Goal: Task Accomplishment & Management: Manage account settings

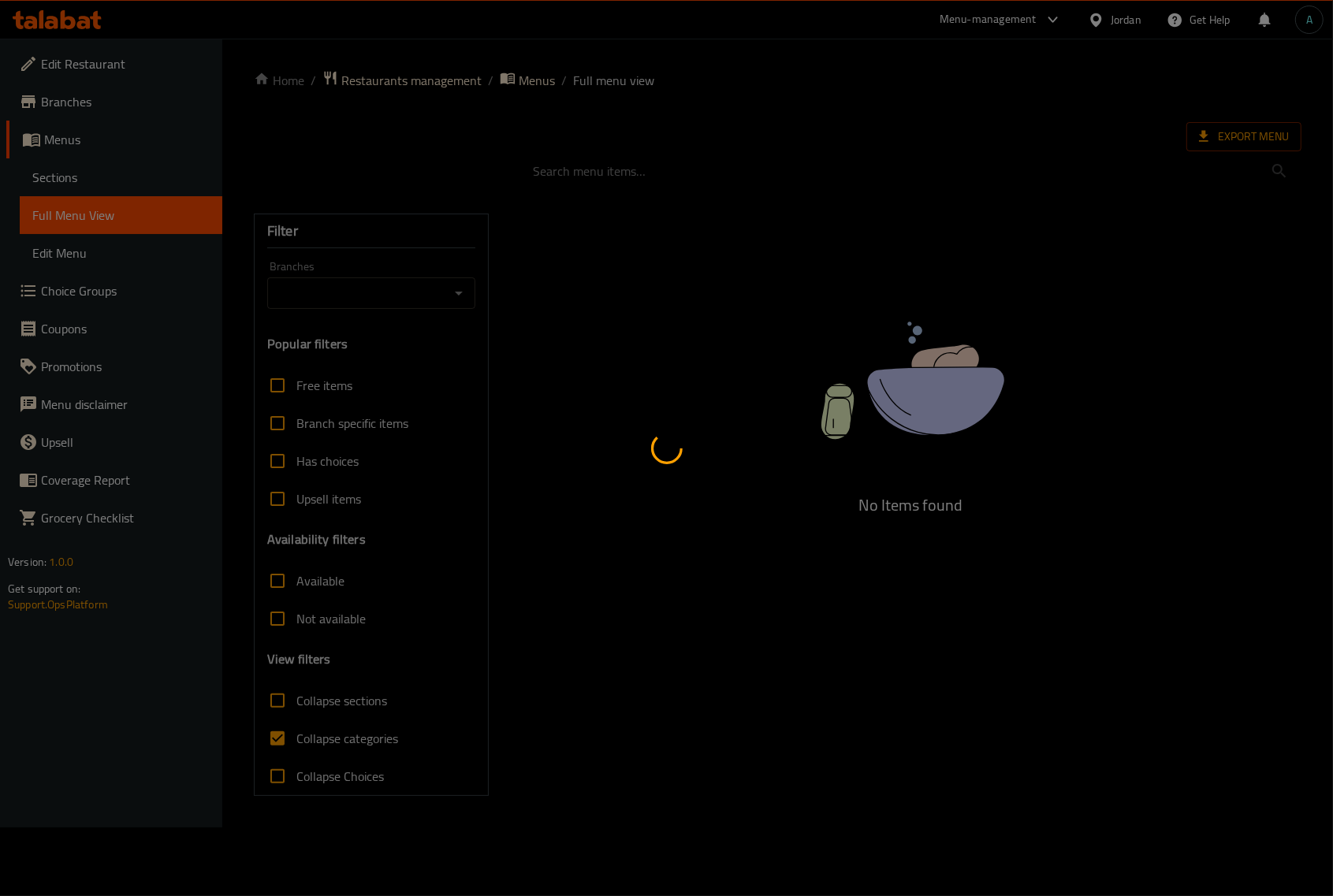
click at [303, 734] on div at bounding box center [666, 448] width 1333 height 896
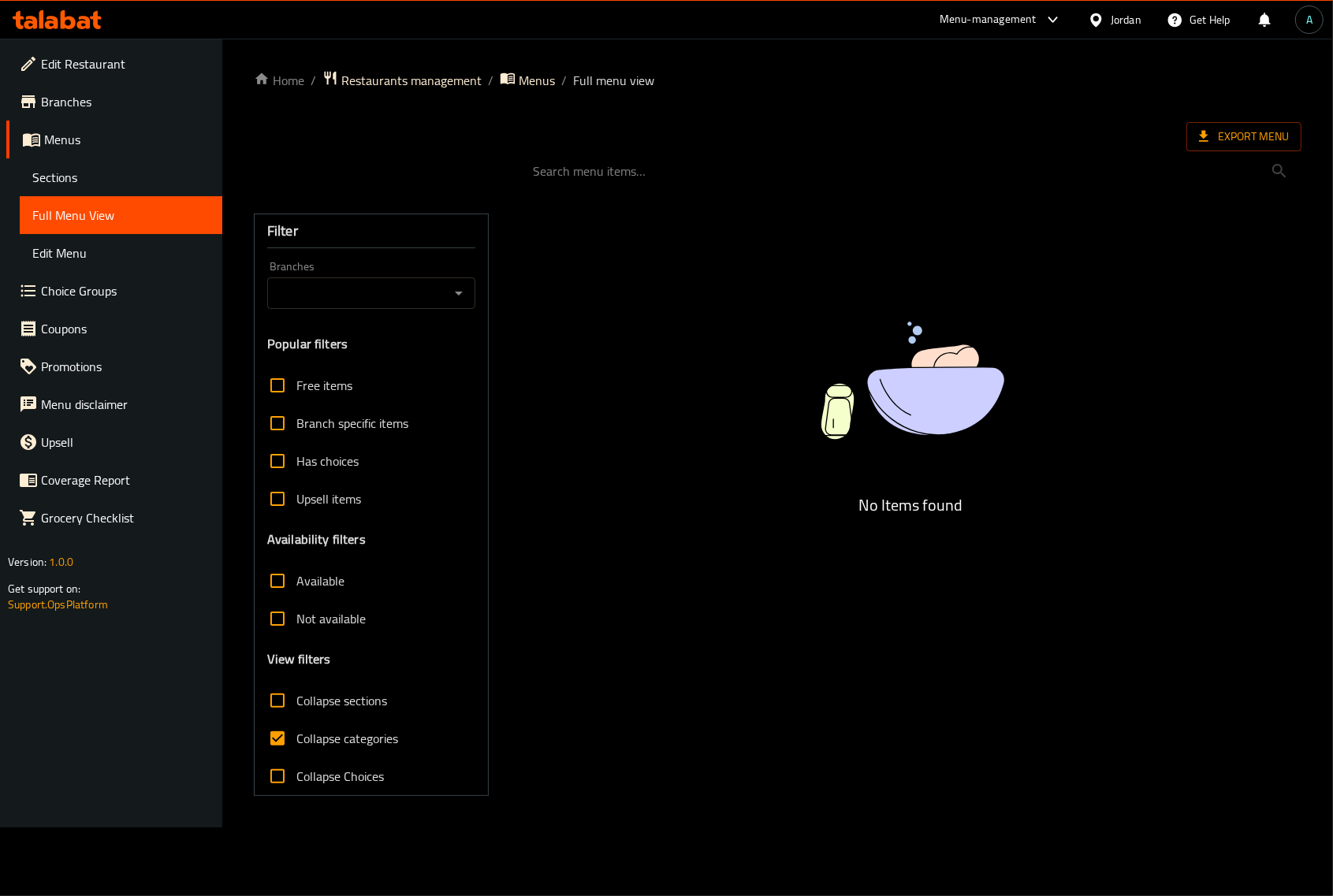
click at [357, 744] on span "Collapse categories" at bounding box center [347, 738] width 102 height 19
click at [296, 744] on input "Collapse categories" at bounding box center [277, 738] width 38 height 38
checkbox input "false"
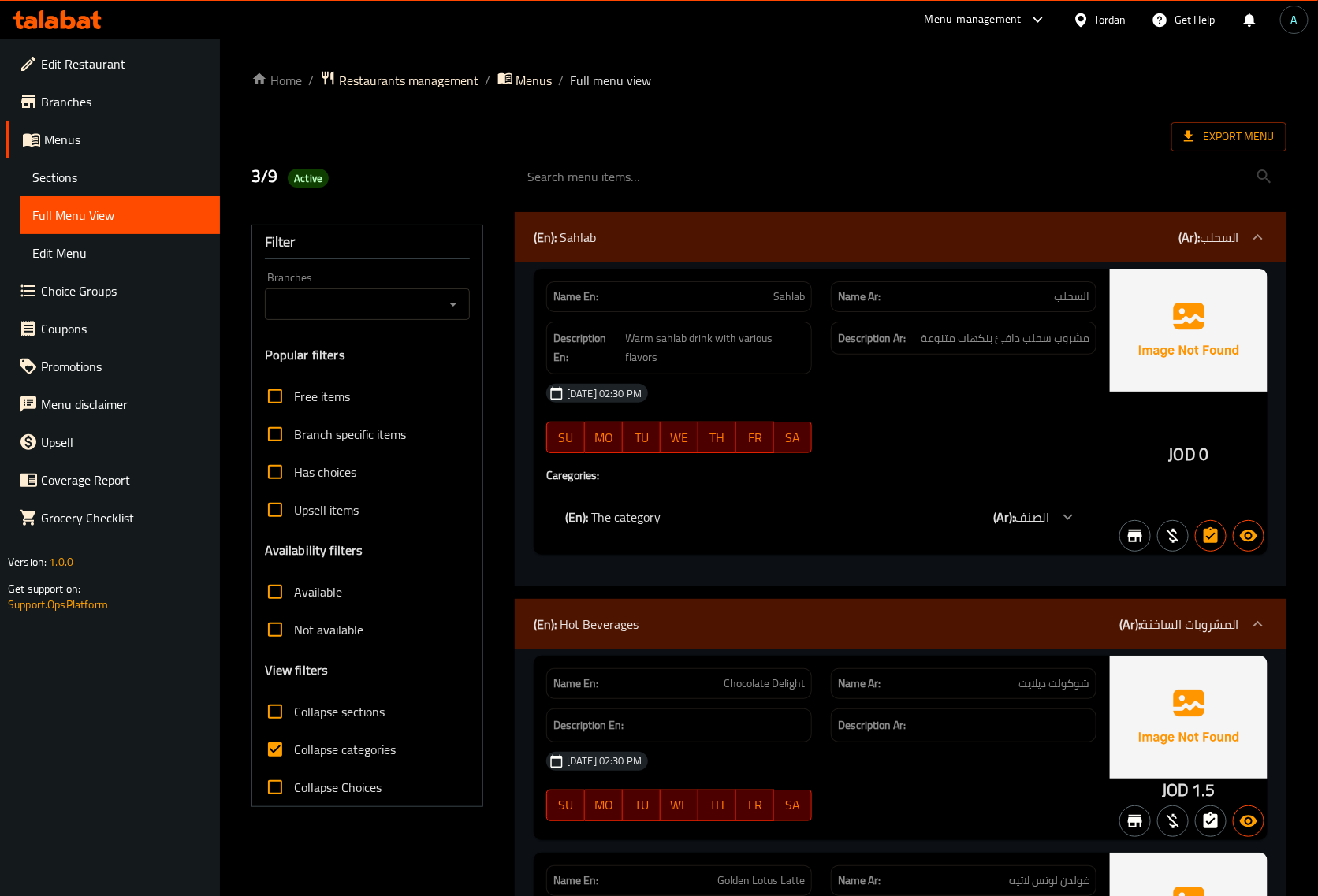
click at [368, 750] on span "Collapse categories" at bounding box center [345, 749] width 102 height 19
click at [294, 750] on input "Collapse categories" at bounding box center [274, 749] width 38 height 38
checkbox input "false"
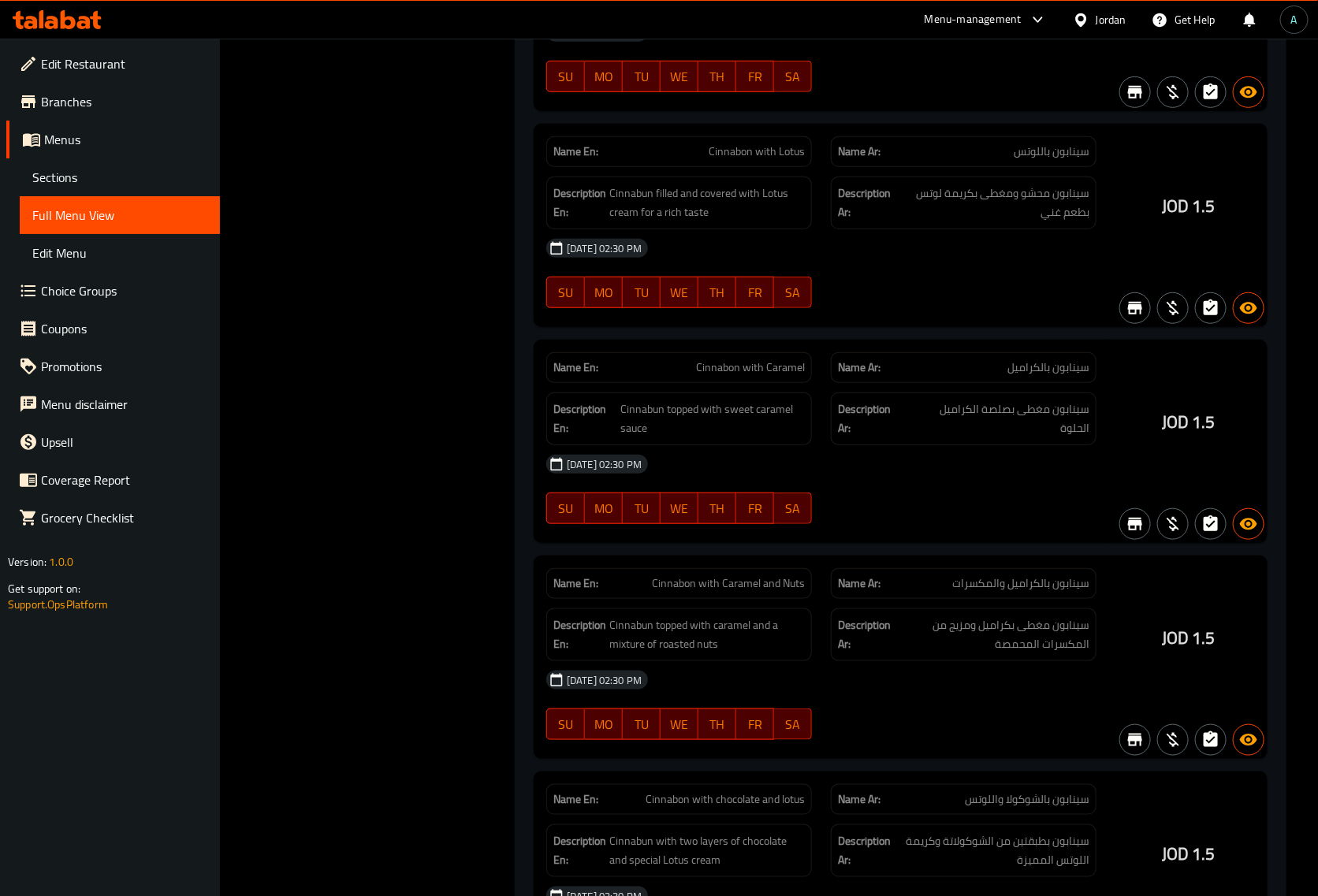
scroll to position [8241, 0]
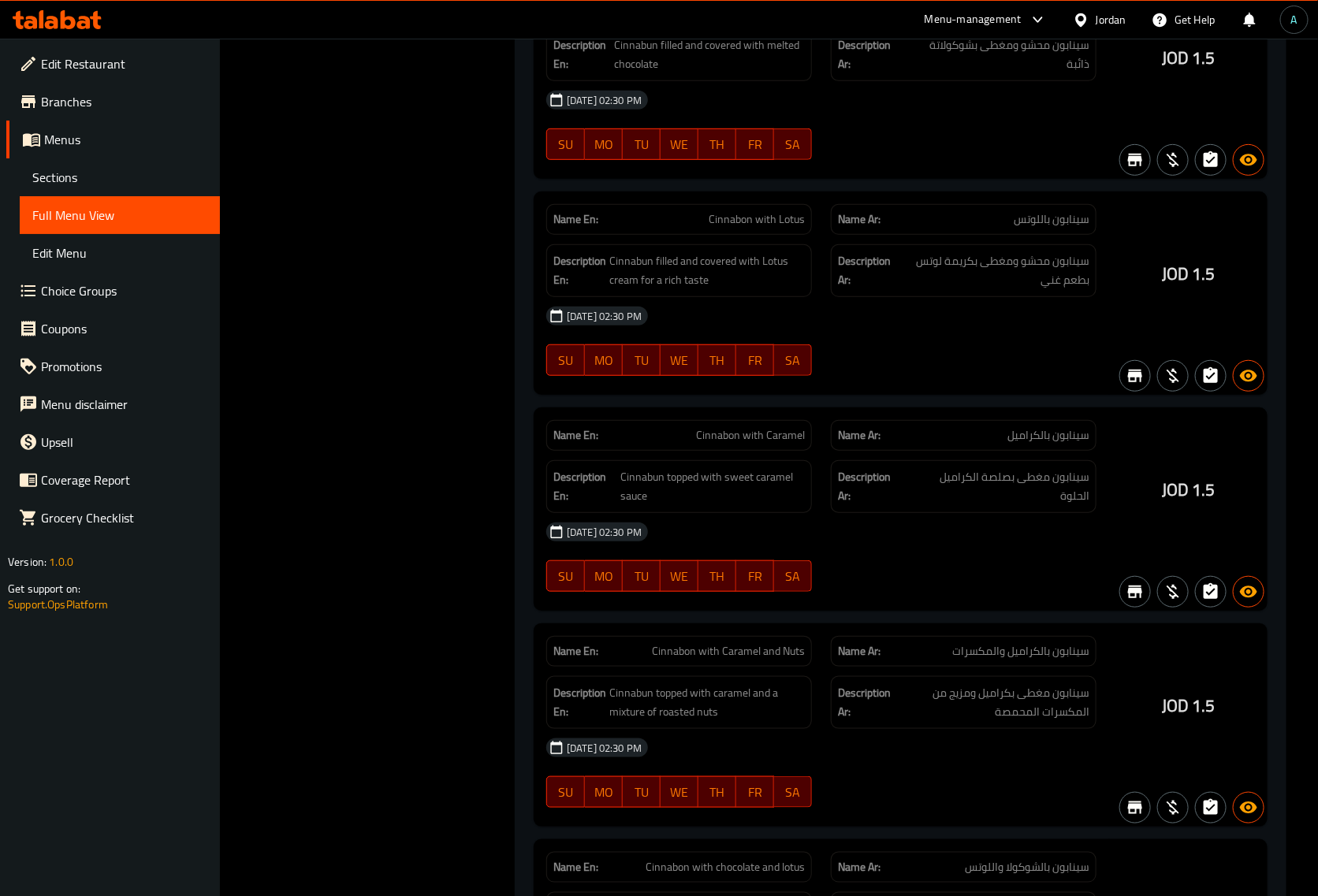
click at [985, 152] on div "03-09-2025 02:30 PM SU MO TU WE TH FR SA" at bounding box center [822, 125] width 569 height 88
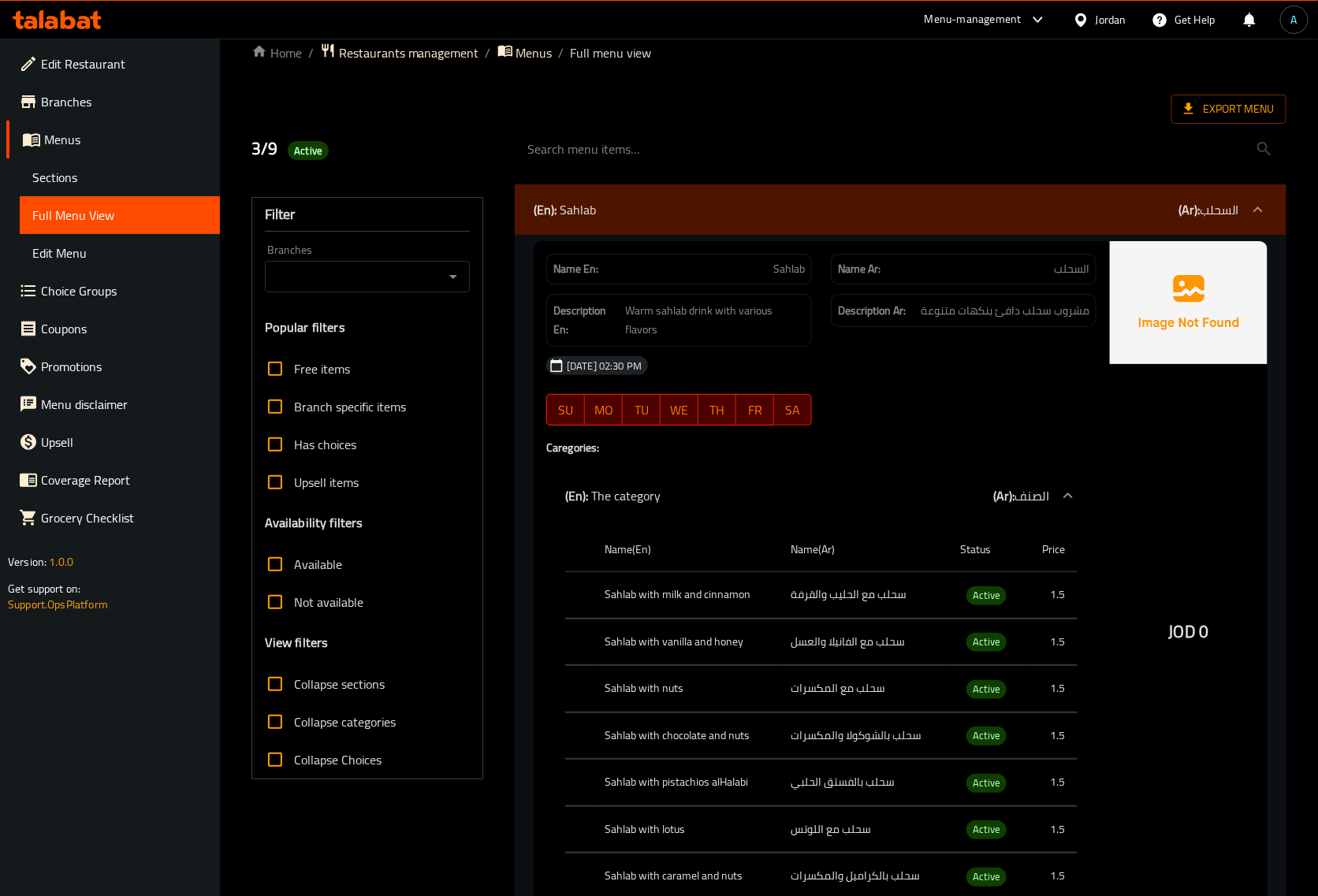
scroll to position [0, 0]
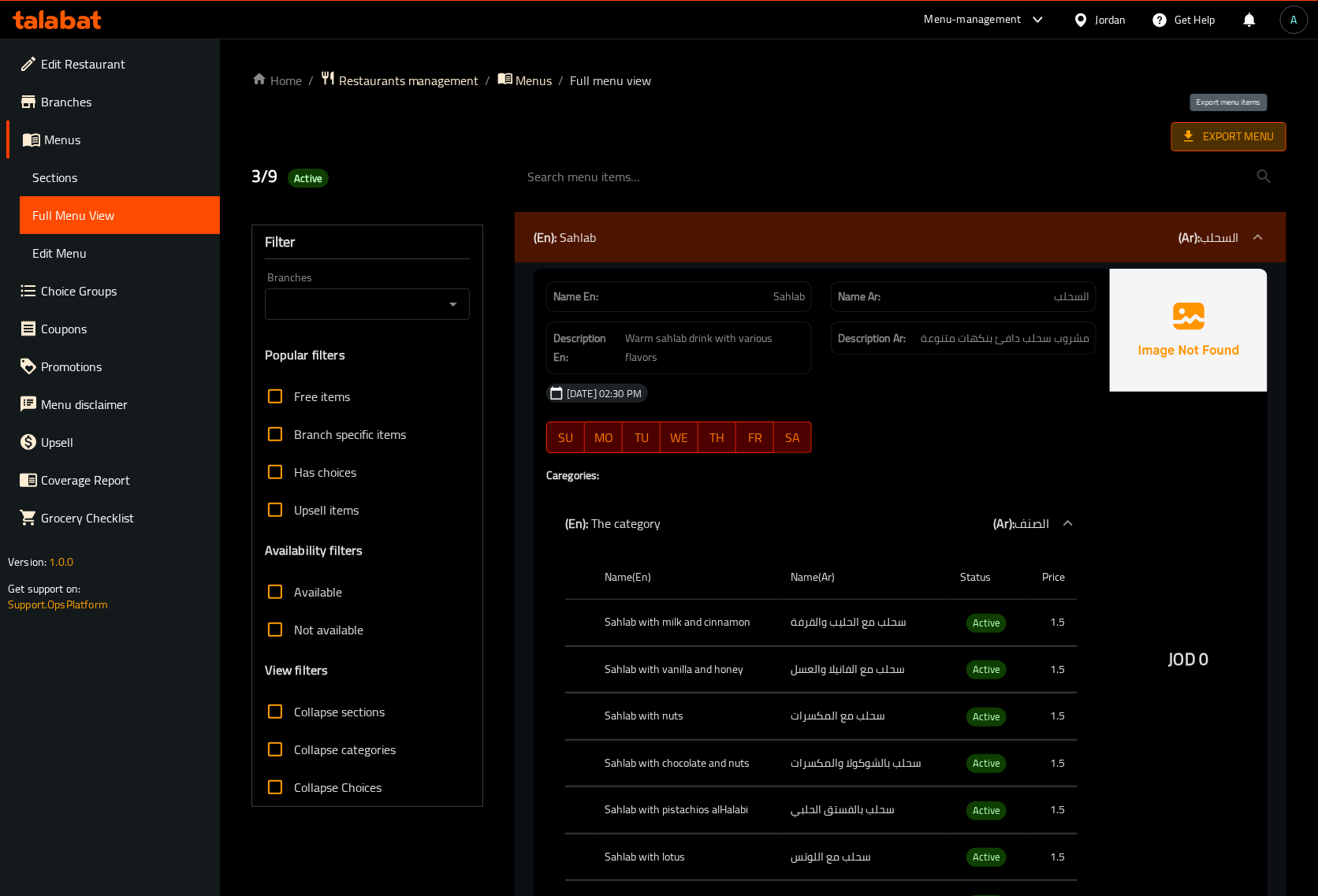
click at [1227, 147] on span "Export Menu" at bounding box center [1229, 136] width 90 height 19
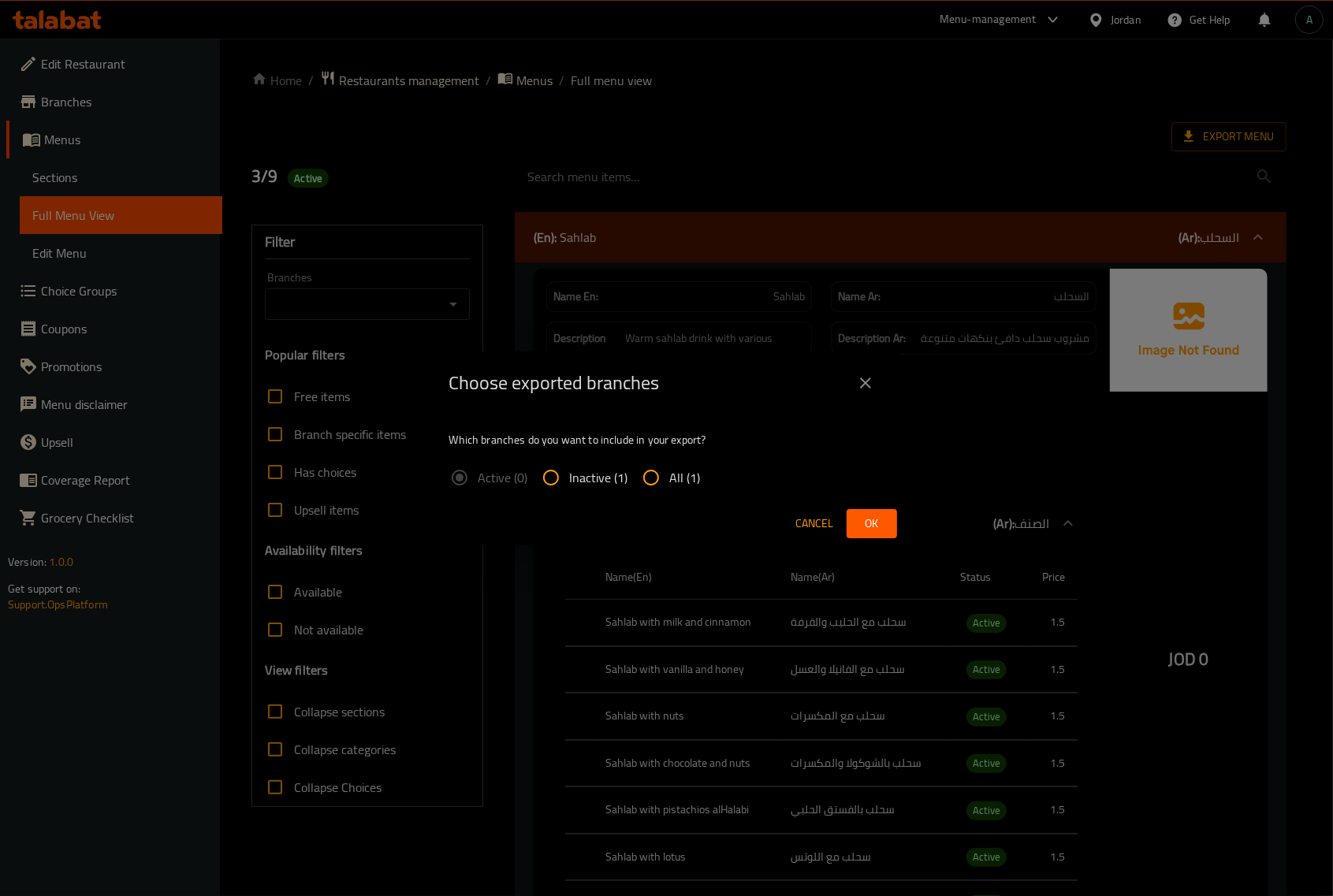
click at [703, 475] on div "Active (0) Inactive (1) All (1)" at bounding box center [581, 478] width 264 height 38
click at [644, 479] on input "All (1)" at bounding box center [650, 478] width 38 height 38
radio input "true"
click at [888, 527] on button "Ok" at bounding box center [872, 523] width 51 height 29
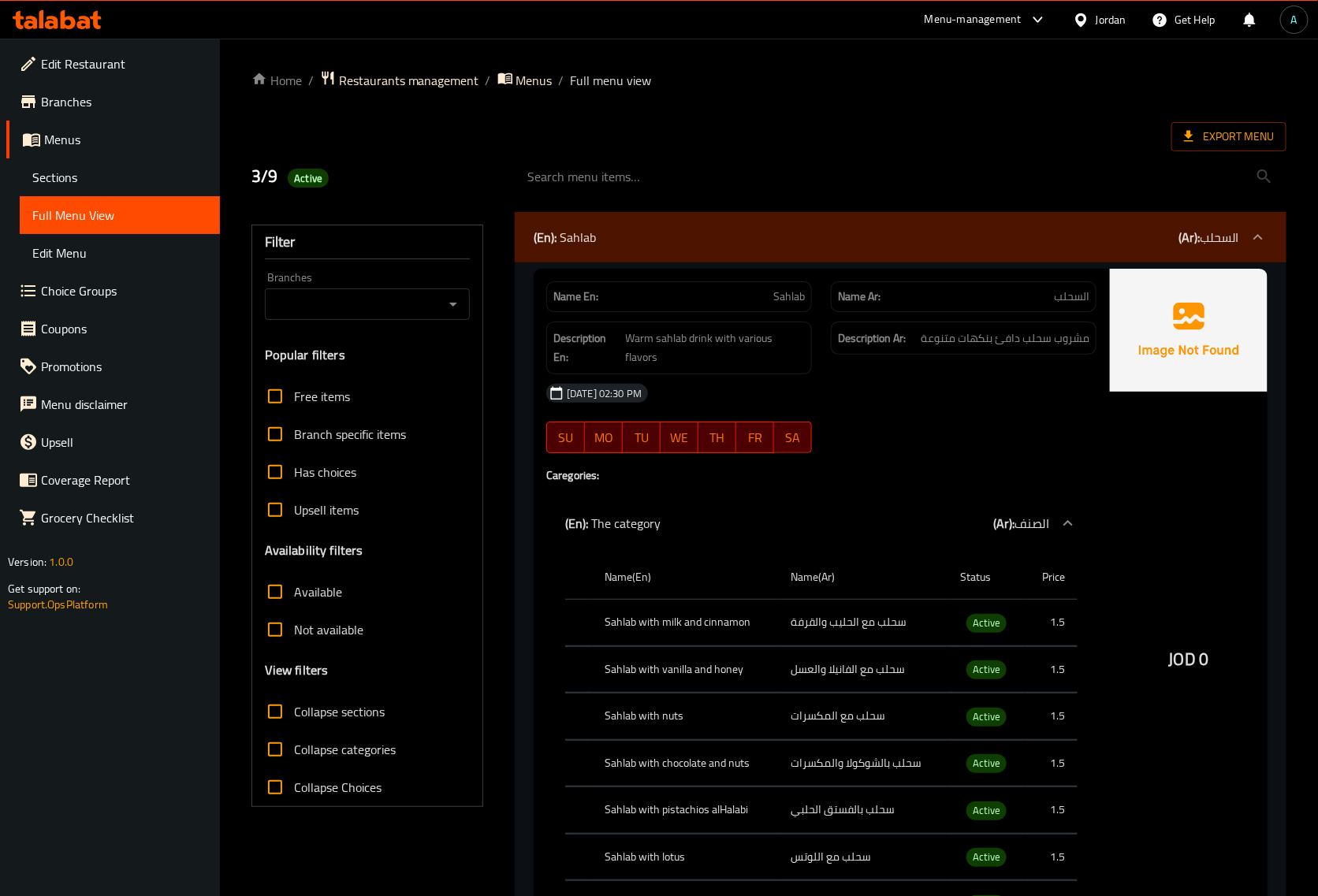
click at [75, 19] on icon at bounding box center [69, 19] width 15 height 19
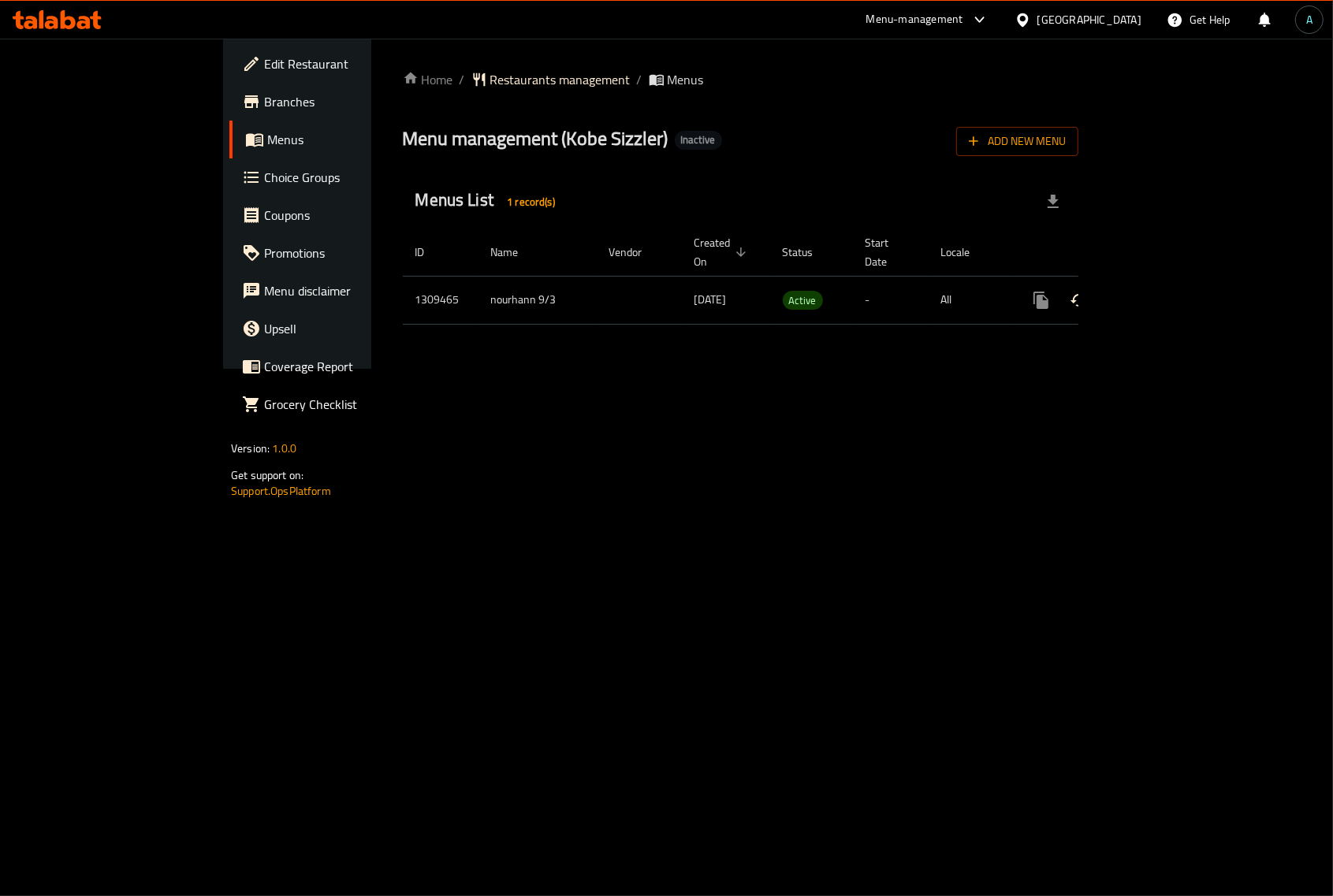
click at [264, 60] on span "Edit Restaurant" at bounding box center [348, 64] width 169 height 19
click at [1164, 290] on icon "enhanced table" at bounding box center [1154, 300] width 19 height 19
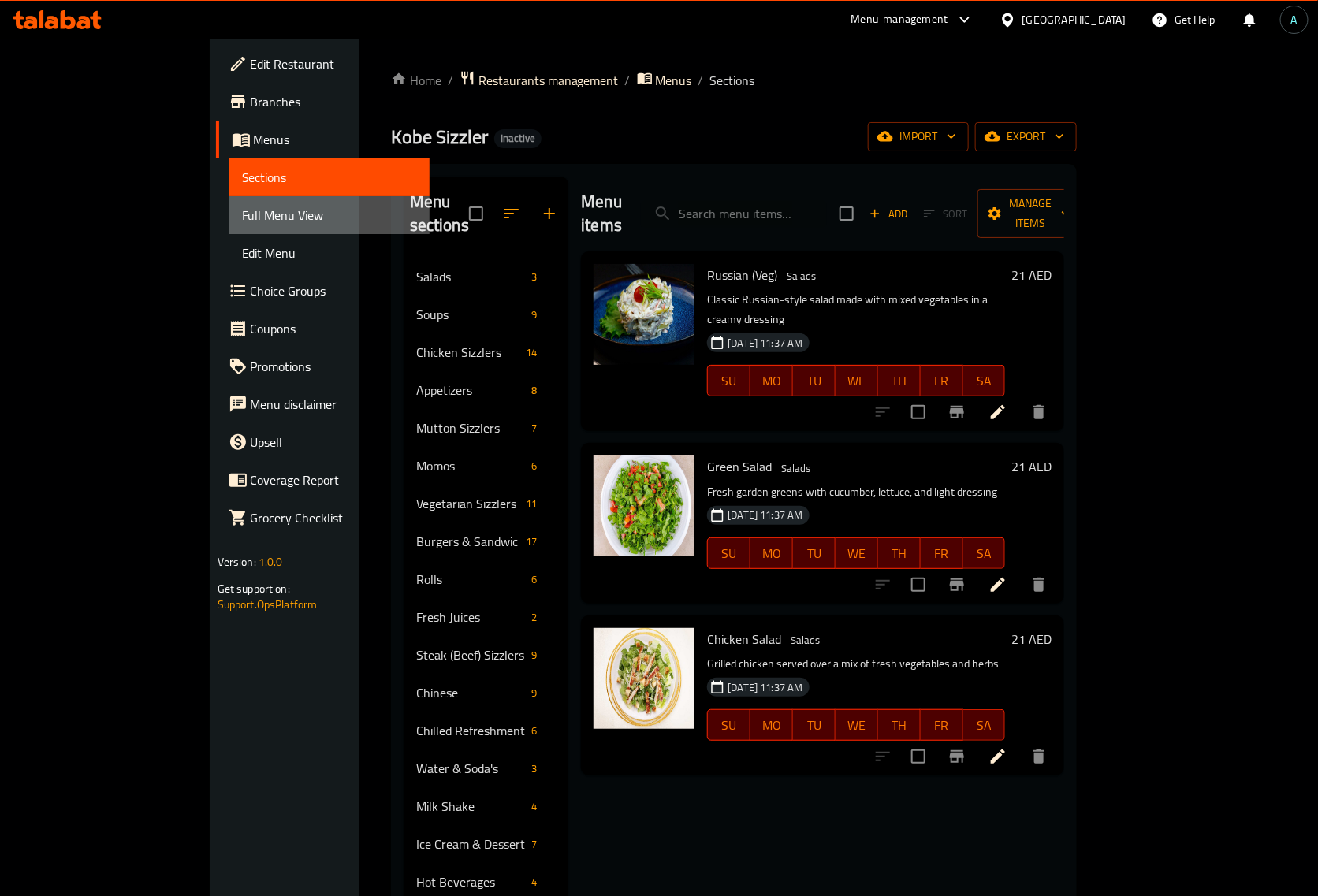
click at [242, 213] on span "Full Menu View" at bounding box center [330, 215] width 175 height 19
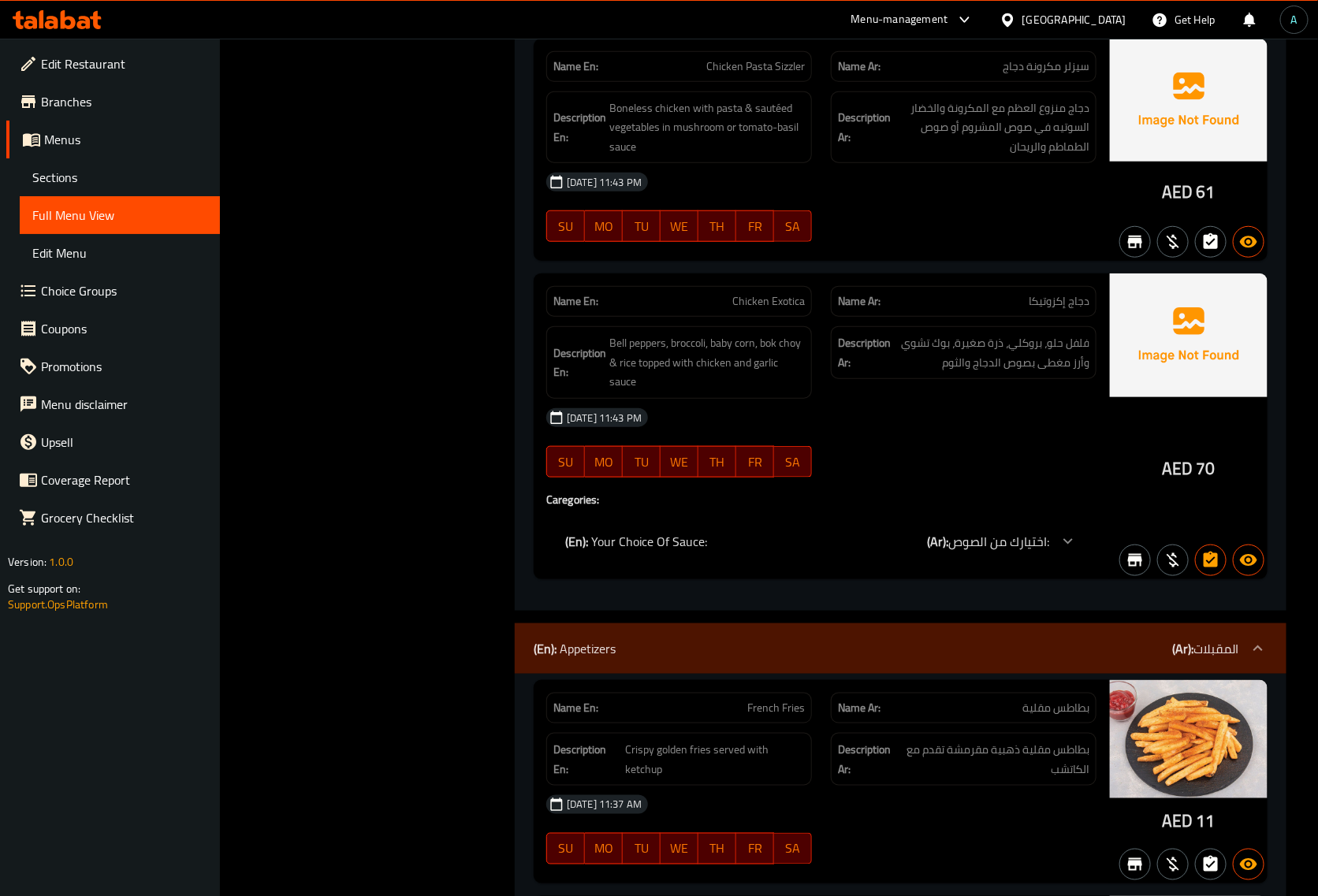
scroll to position [5825, 0]
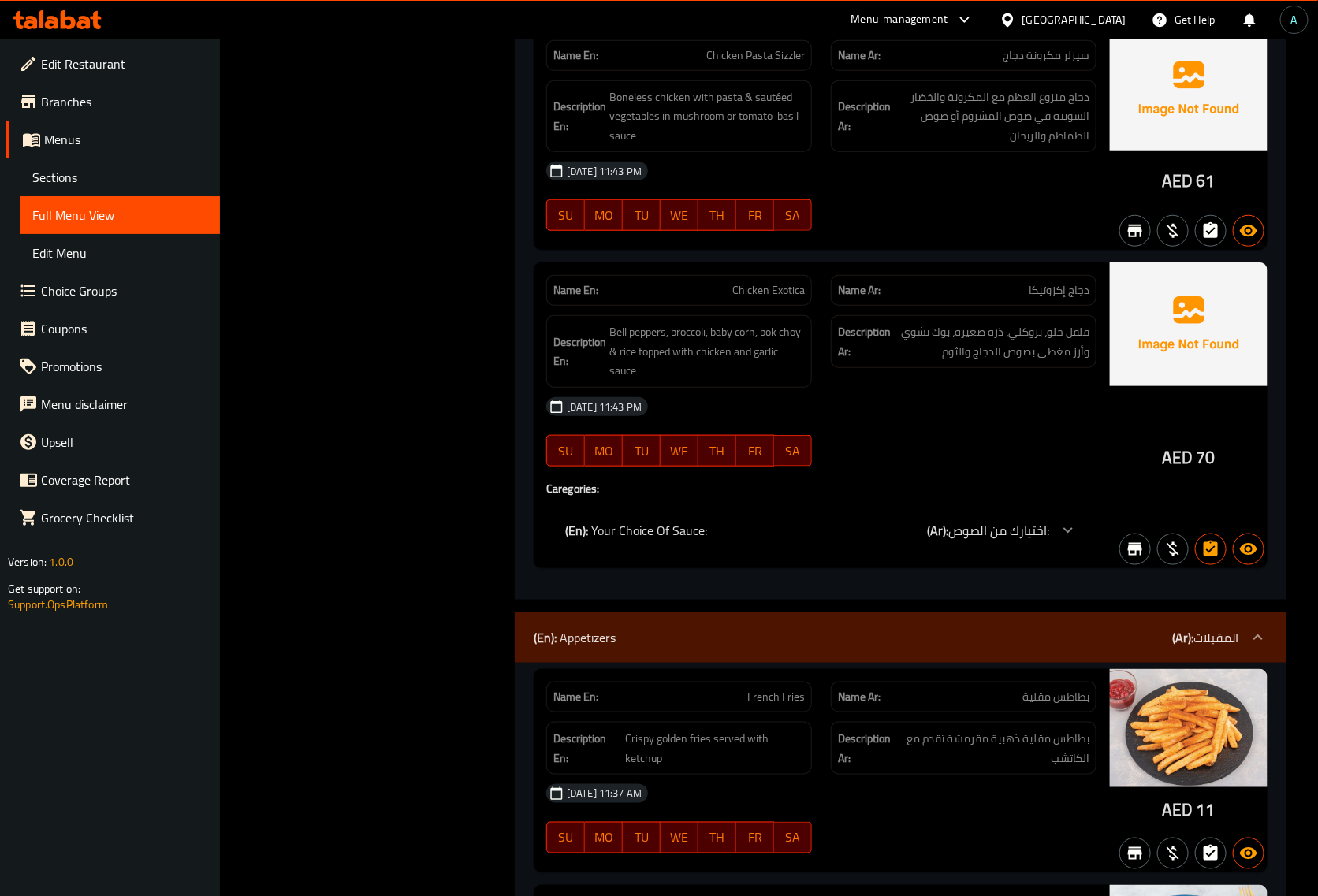
click at [734, 521] on div "(En): Your Choice Of Sauce: (Ar): اختيارك من الصوص:" at bounding box center [806, 530] width 484 height 19
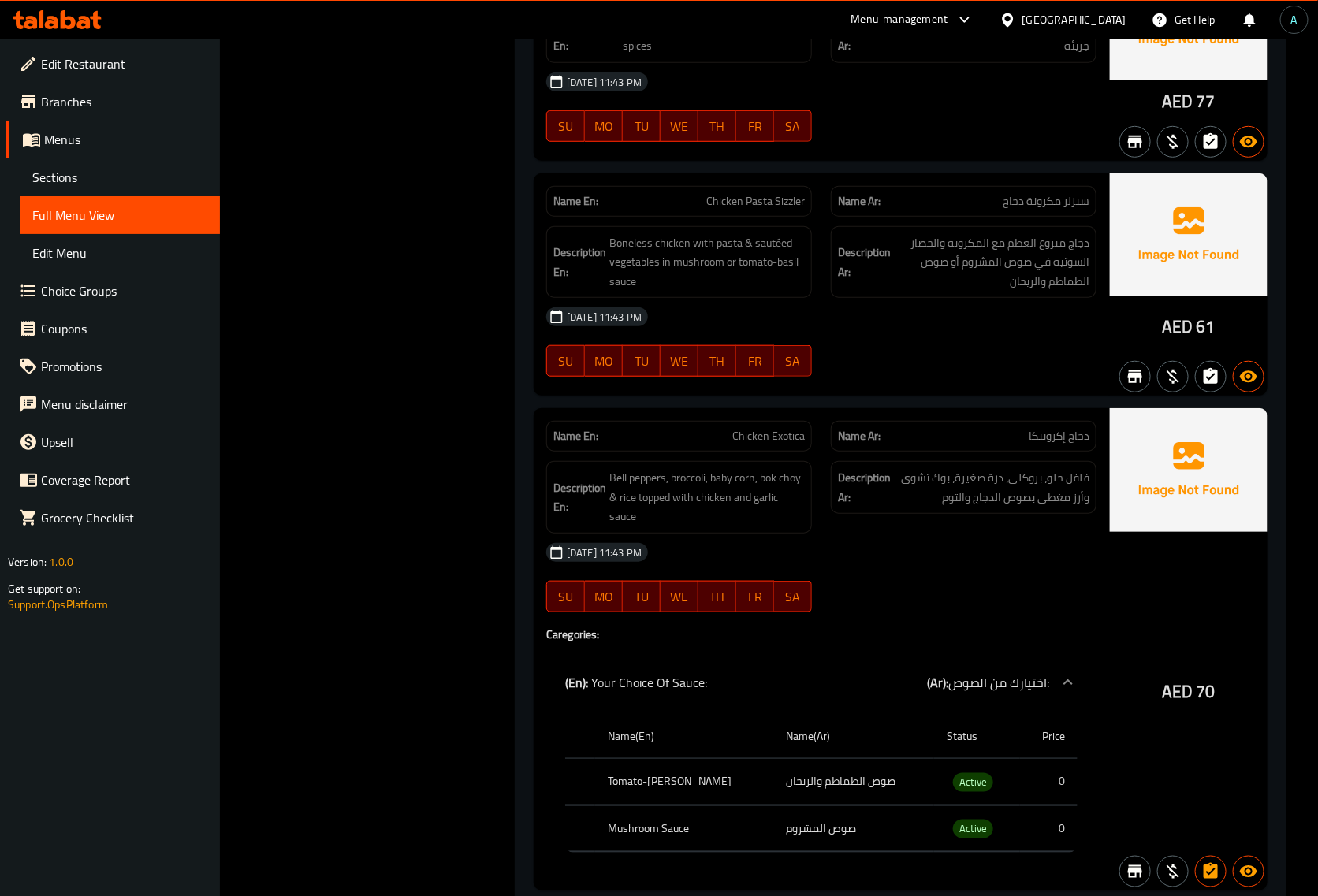
scroll to position [5726, 0]
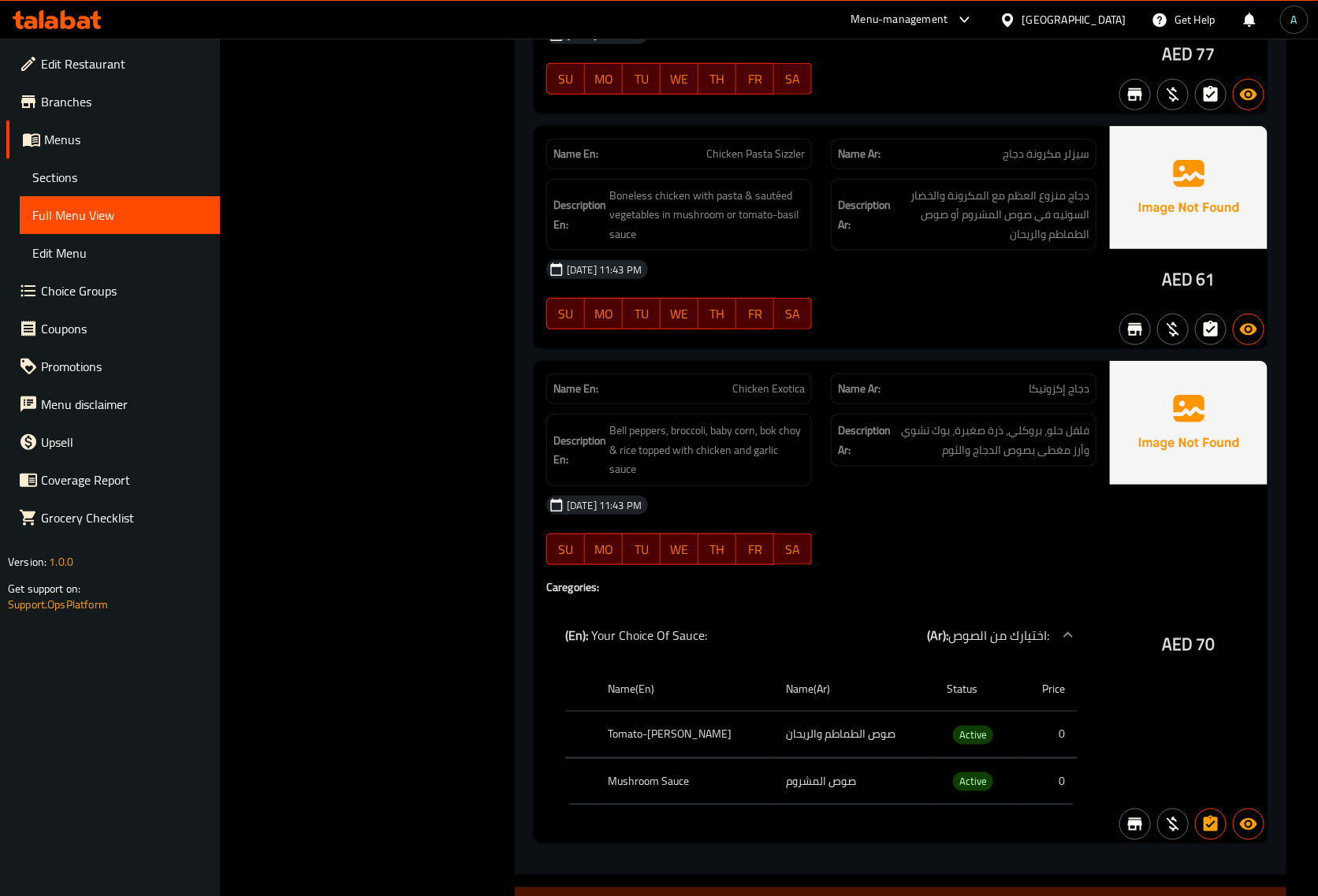
click at [944, 534] on div "[DATE] 11:43 PM SU MO TU WE TH FR SA" at bounding box center [822, 530] width 569 height 88
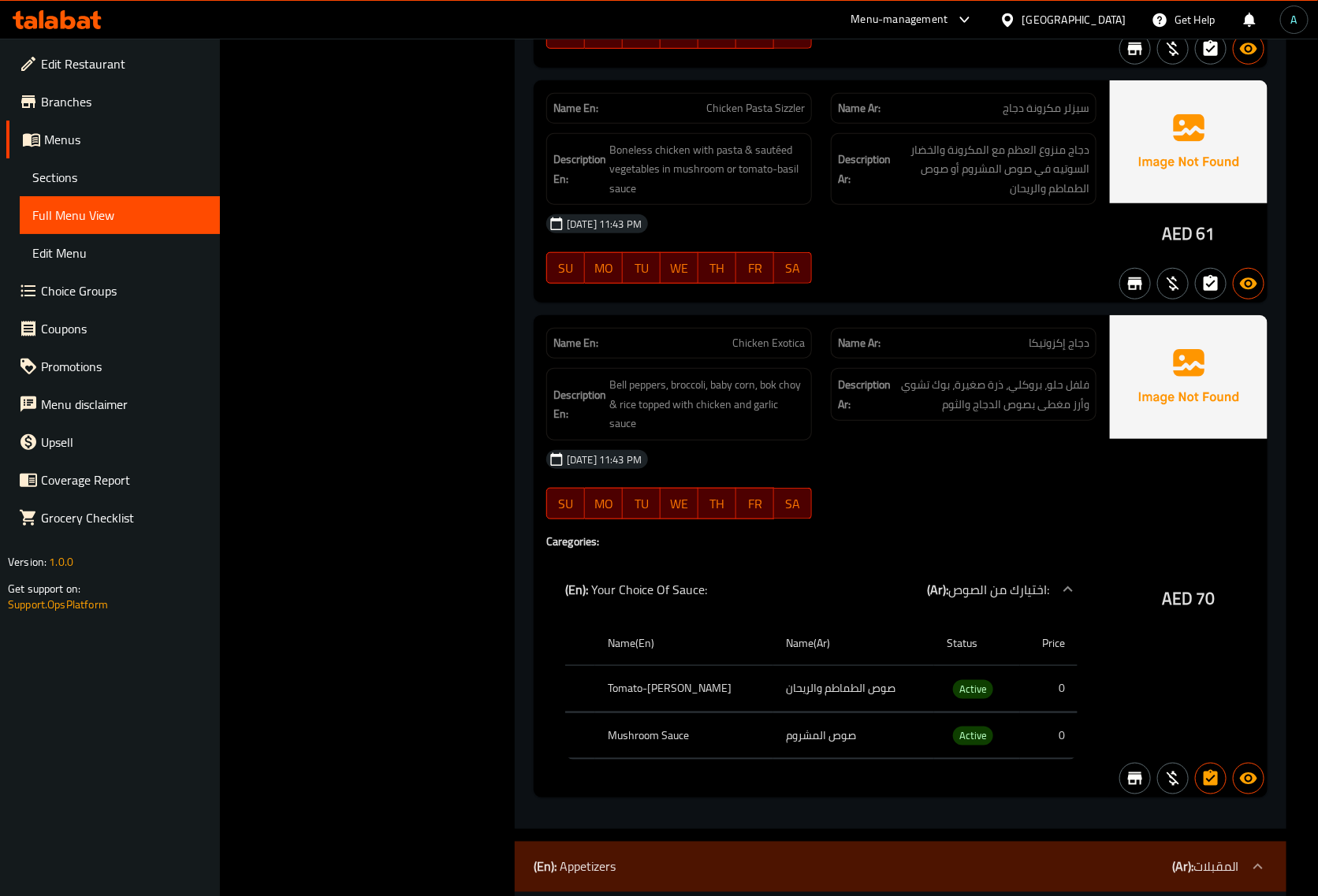
scroll to position [5628, 0]
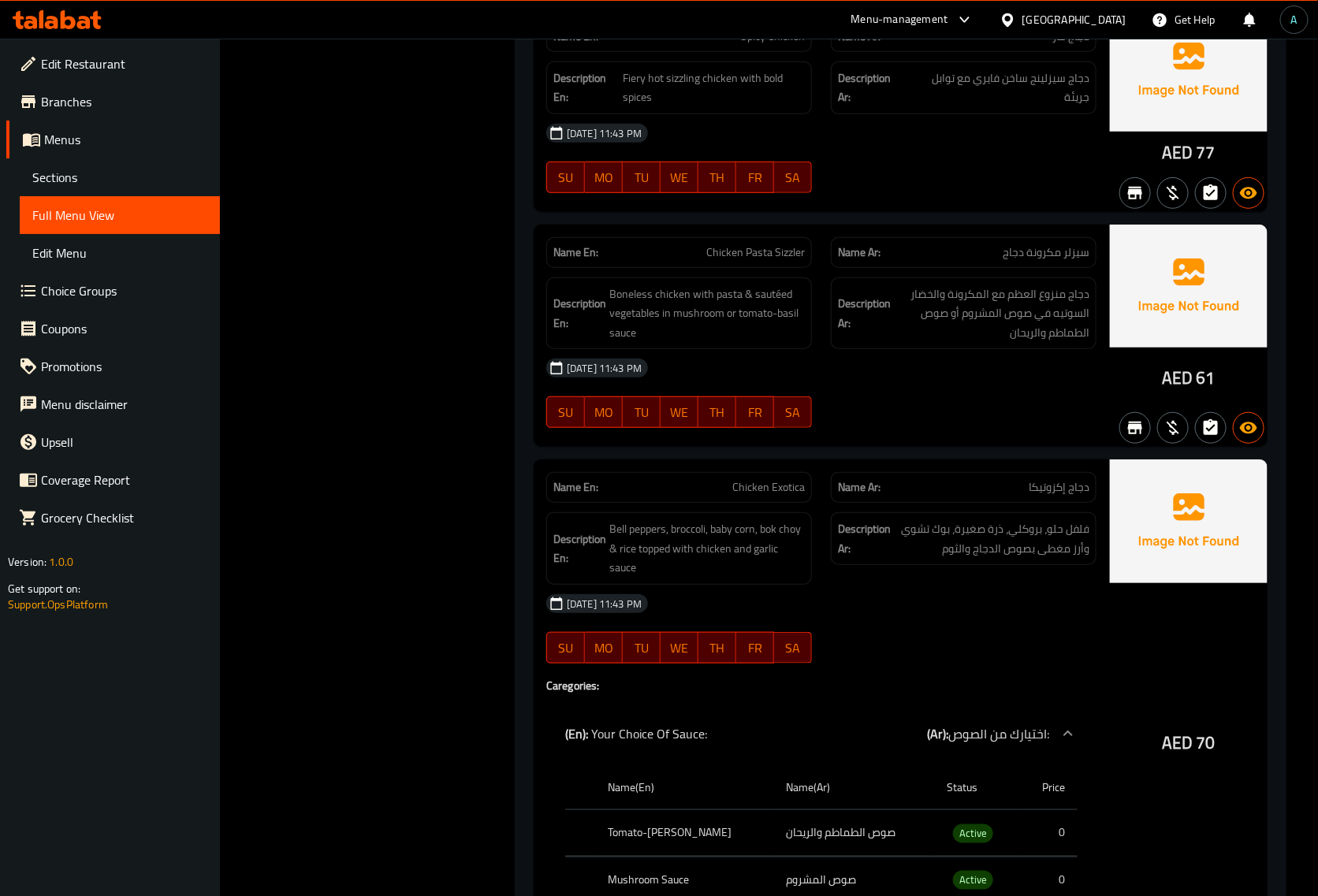
click at [761, 495] on div "Name En: Chicken Exotica" at bounding box center [679, 487] width 266 height 30
click at [761, 493] on span "Chicken Exotica" at bounding box center [769, 488] width 73 height 17
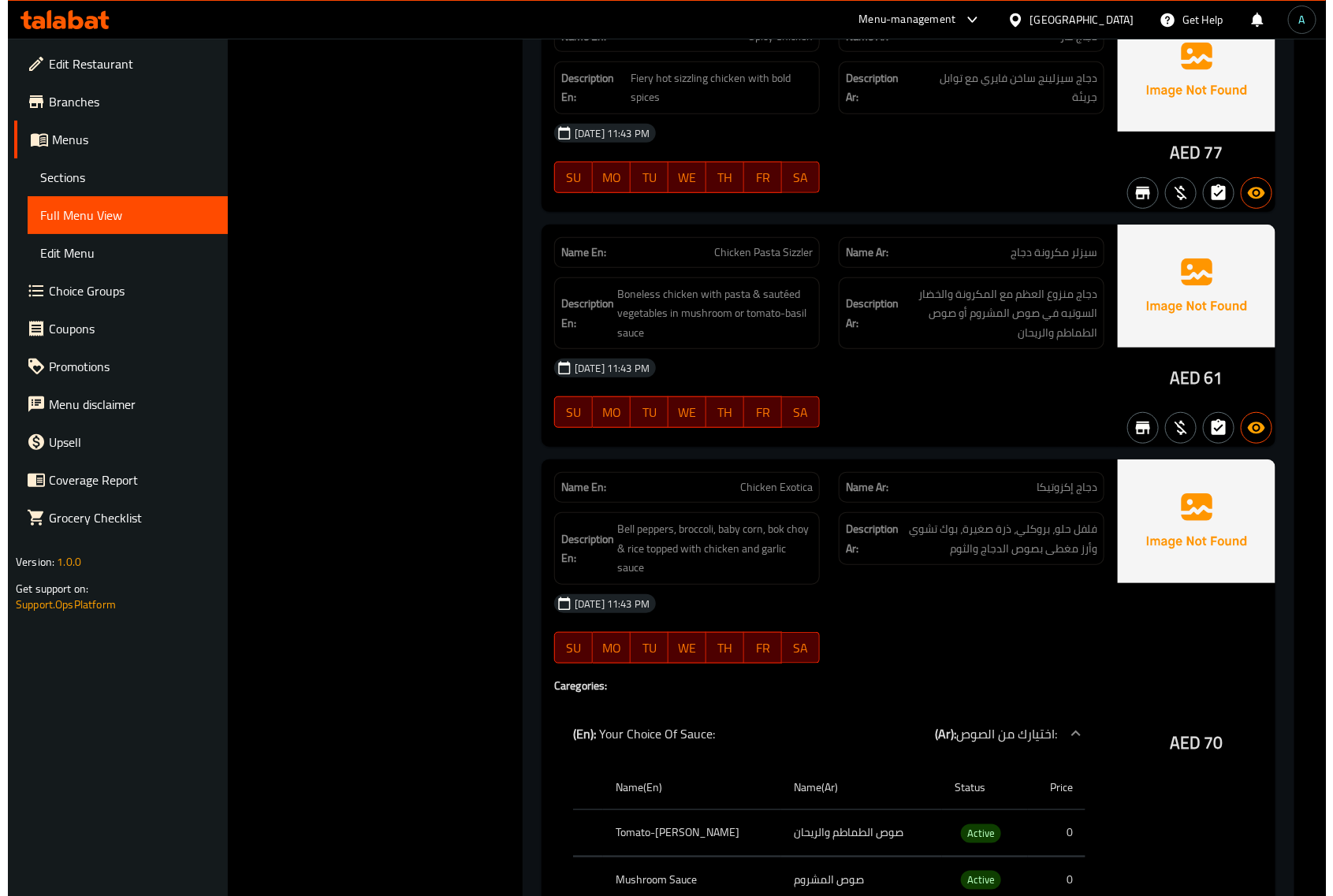
scroll to position [0, 0]
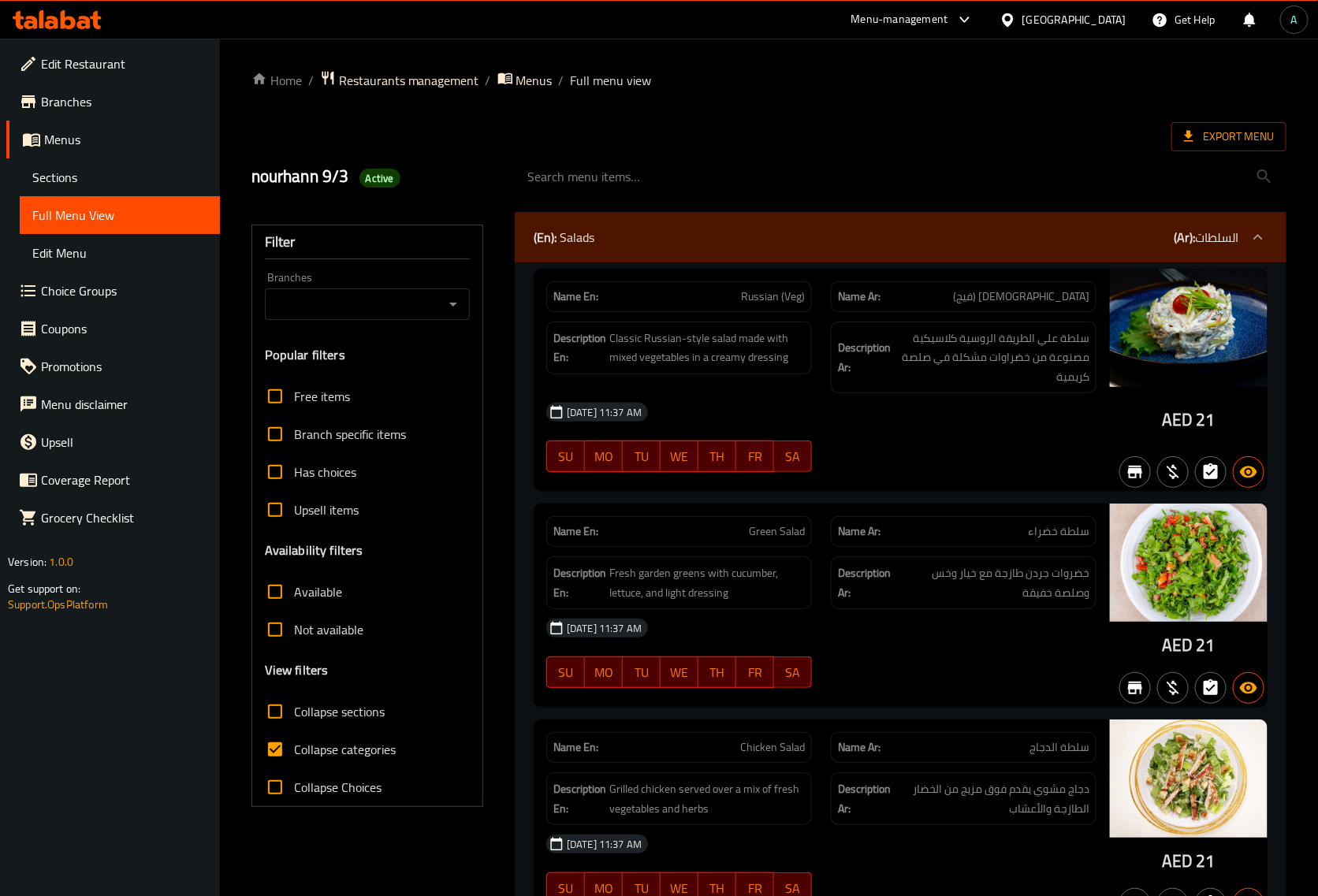
click at [322, 749] on span "Collapse categories" at bounding box center [345, 749] width 102 height 19
click at [294, 749] on input "Collapse categories" at bounding box center [274, 749] width 38 height 38
checkbox input "false"
drag, startPoint x: 845, startPoint y: 108, endPoint x: 865, endPoint y: 95, distance: 23.9
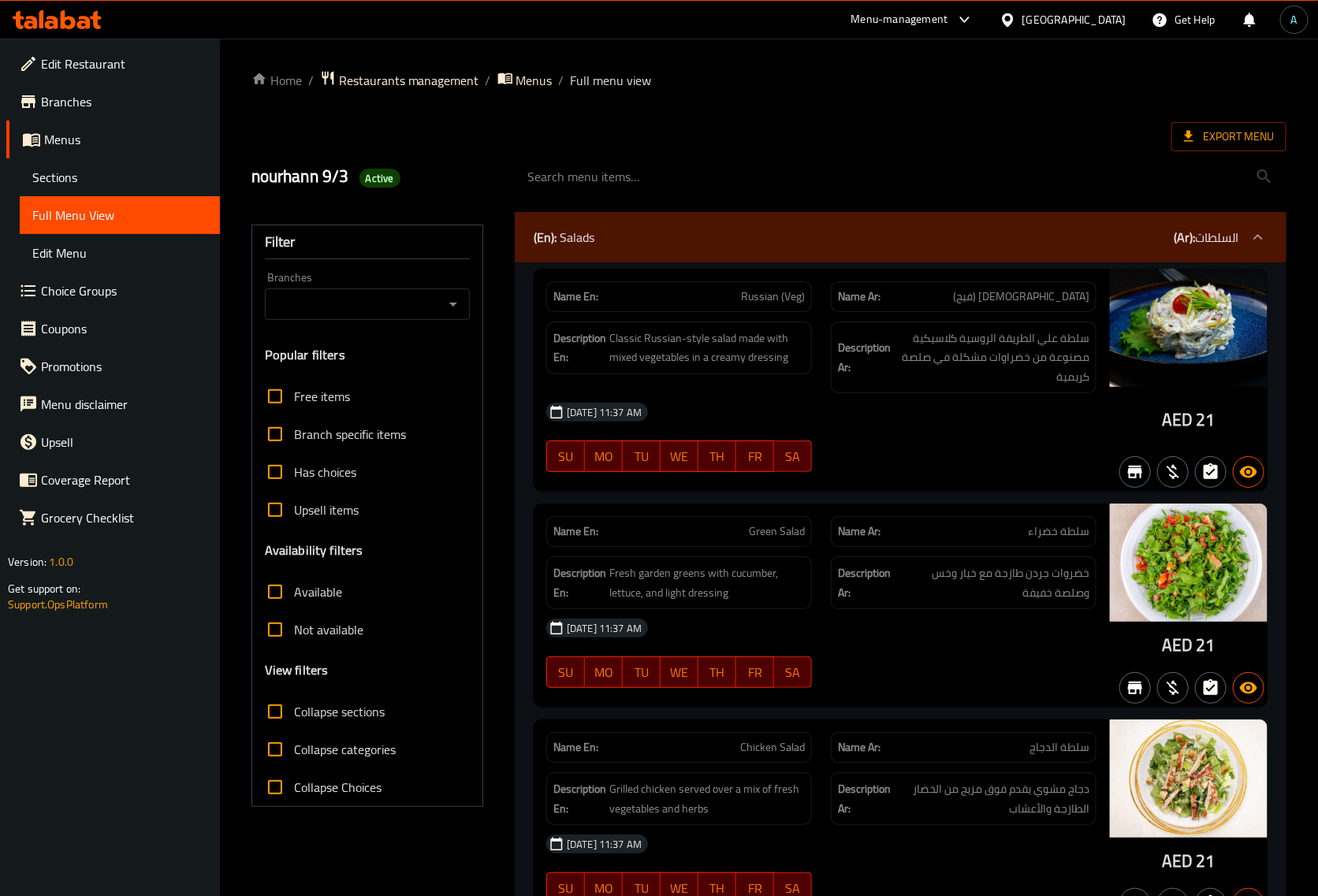
click at [1192, 152] on div at bounding box center [900, 177] width 790 height 59
click at [1193, 144] on icon at bounding box center [1188, 136] width 16 height 16
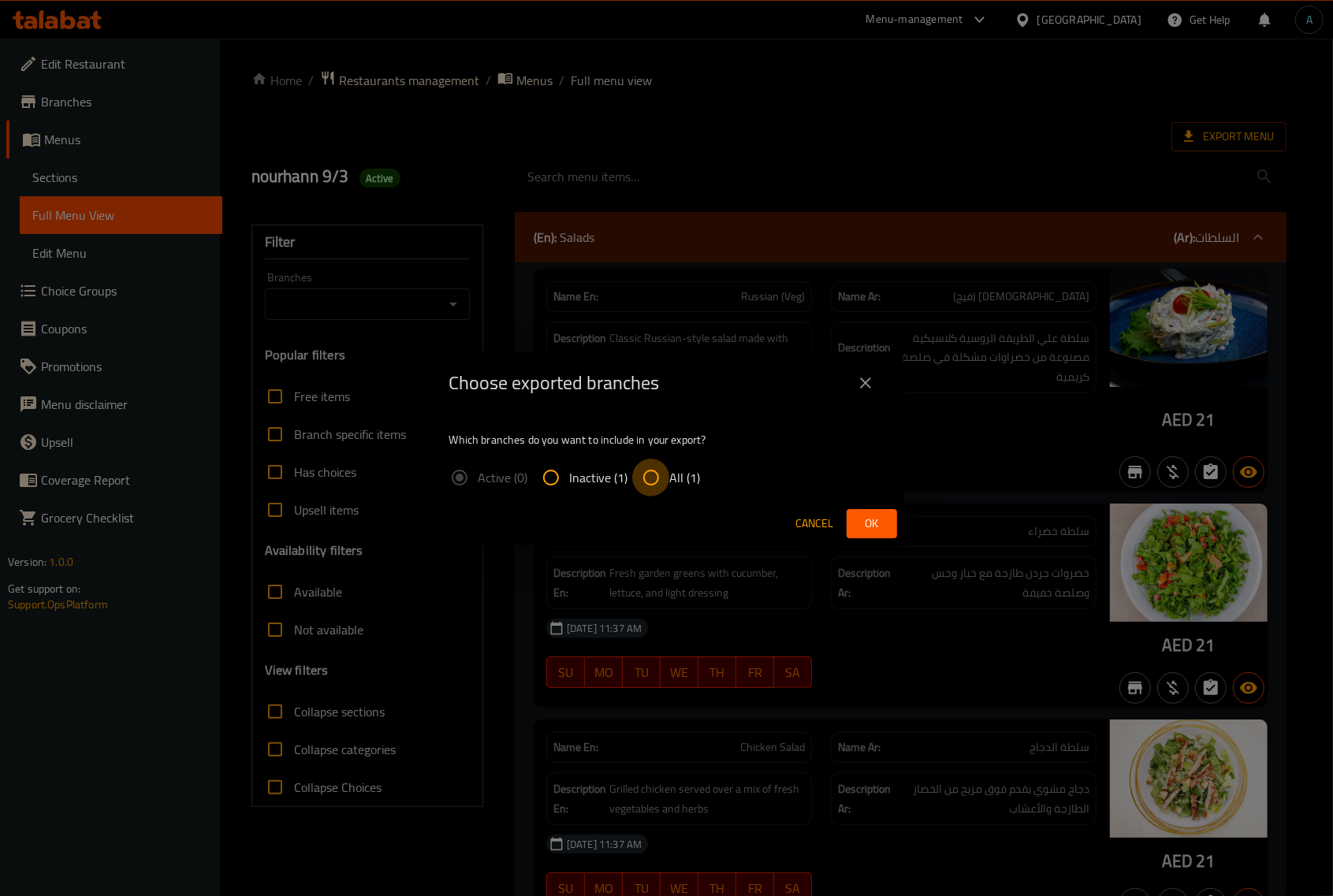
click at [663, 475] on input "All (1)" at bounding box center [650, 478] width 38 height 38
radio input "true"
click at [857, 524] on button "Ok" at bounding box center [872, 523] width 51 height 29
